Goal: Find specific page/section: Find specific page/section

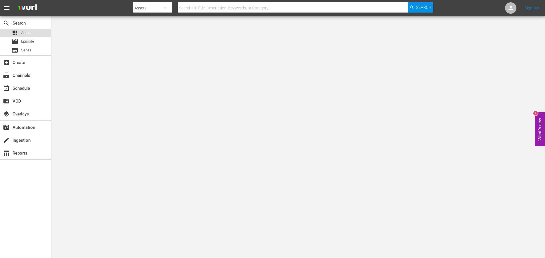
click at [33, 33] on div "apps Asset" at bounding box center [25, 33] width 51 height 8
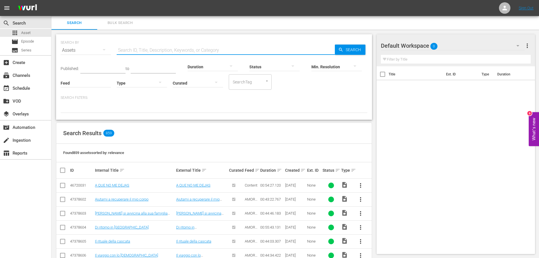
click at [131, 49] on input "text" at bounding box center [226, 50] width 218 height 14
paste input "Il viaggio con lo [DEMOGRAPHIC_DATA]"
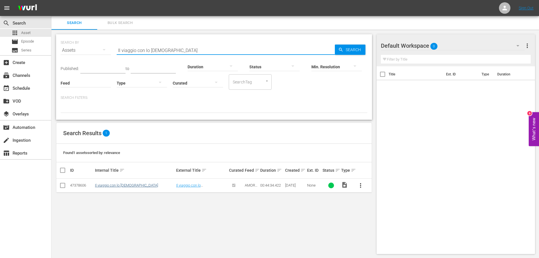
type input "Il viaggio con lo [DEMOGRAPHIC_DATA]"
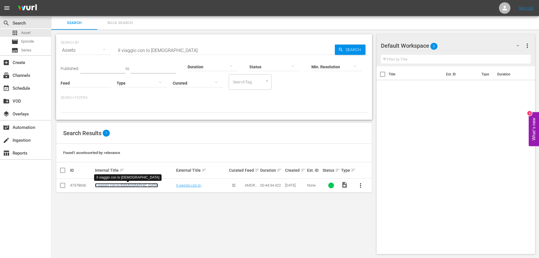
click at [127, 185] on link "Il viaggio con lo [DEMOGRAPHIC_DATA]" at bounding box center [126, 185] width 63 height 4
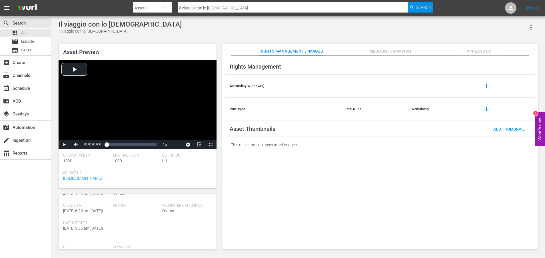
scroll to position [143, 0]
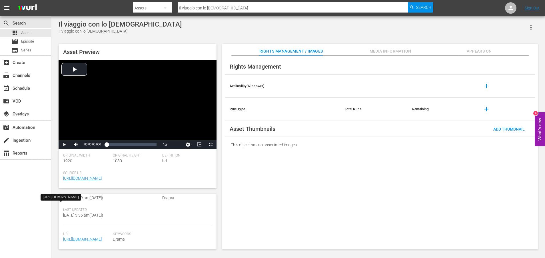
click at [76, 236] on span "[URL][DOMAIN_NAME]" at bounding box center [86, 239] width 47 height 6
click at [79, 237] on link "[URL][DOMAIN_NAME]" at bounding box center [82, 239] width 39 height 5
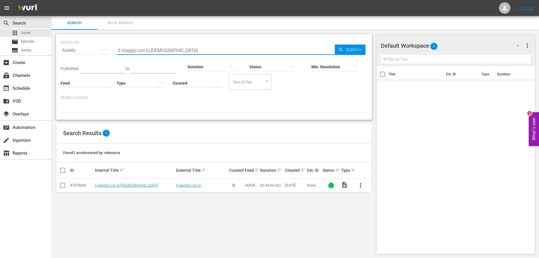
drag, startPoint x: 188, startPoint y: 50, endPoint x: 113, endPoint y: 47, distance: 75.2
click at [113, 47] on div "SEARCH BY Search By Assets Search ID, Title, Description, Keywords, or Category…" at bounding box center [214, 47] width 307 height 21
paste input "n cerca di un alleato importante"
type input "In cerca di un alleato importante"
click at [123, 186] on link "In cerca di un alleato importante" at bounding box center [121, 185] width 52 height 4
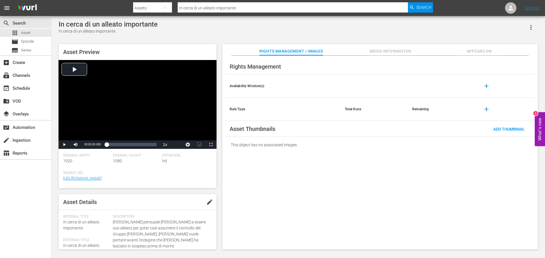
scroll to position [155, 0]
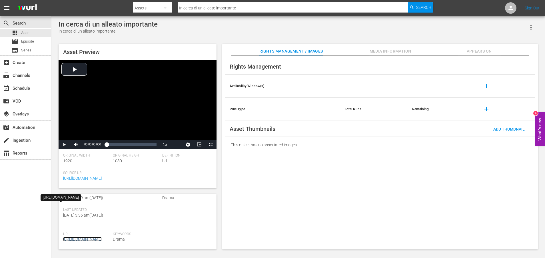
click at [87, 237] on link "[URL][DOMAIN_NAME]" at bounding box center [82, 239] width 39 height 5
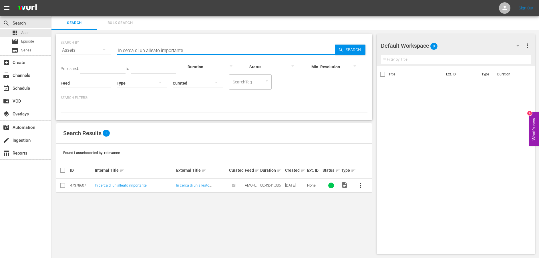
drag, startPoint x: 177, startPoint y: 49, endPoint x: 112, endPoint y: 48, distance: 65.7
click at [112, 48] on div "SEARCH BY Search By Assets Search ID, Title, Description, Keywords, or Category…" at bounding box center [214, 47] width 307 height 21
paste input "[PERSON_NAME] crede che suo padre sia vivo"
type input "[PERSON_NAME] crede che suo padre sia vivo"
click at [120, 186] on link "[PERSON_NAME] crede che suo padre sia vivo" at bounding box center [132, 185] width 74 height 4
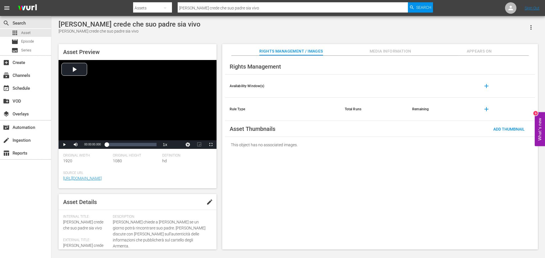
scroll to position [155, 0]
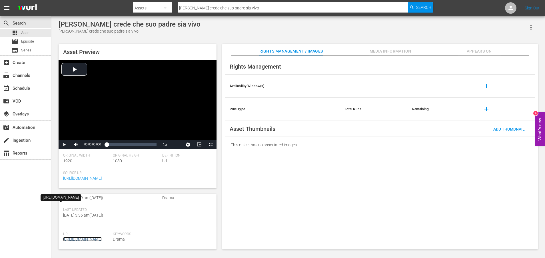
click at [84, 237] on link "[URL][DOMAIN_NAME]" at bounding box center [82, 239] width 39 height 5
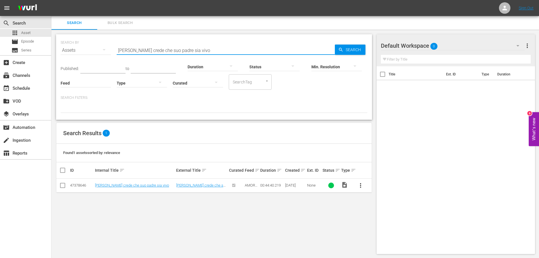
drag, startPoint x: 209, startPoint y: 48, endPoint x: 98, endPoint y: 47, distance: 111.1
click at [98, 47] on div "SEARCH BY Search By Assets Search ID, Title, Description, Keywords, or Category…" at bounding box center [214, 47] width 307 height 21
paste input "Il Chino passa inosservato"
type input "Il Chino passa inosservato"
click at [353, 51] on span "Search" at bounding box center [354, 50] width 22 height 10
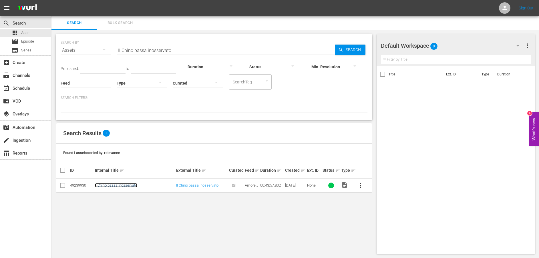
click at [129, 185] on link "Il Chino passa inosservato" at bounding box center [116, 185] width 42 height 4
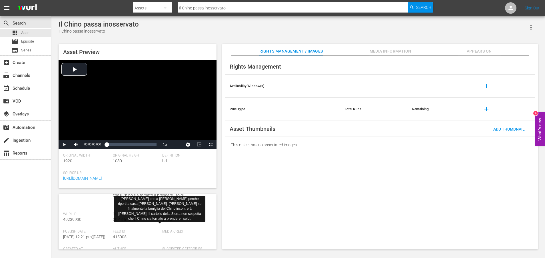
scroll to position [143, 0]
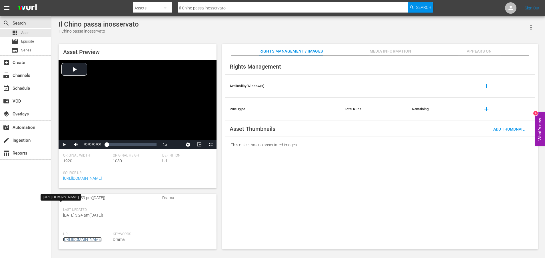
click at [98, 237] on link "[URL][DOMAIN_NAME]" at bounding box center [82, 239] width 39 height 5
